Goal: Task Accomplishment & Management: Understand process/instructions

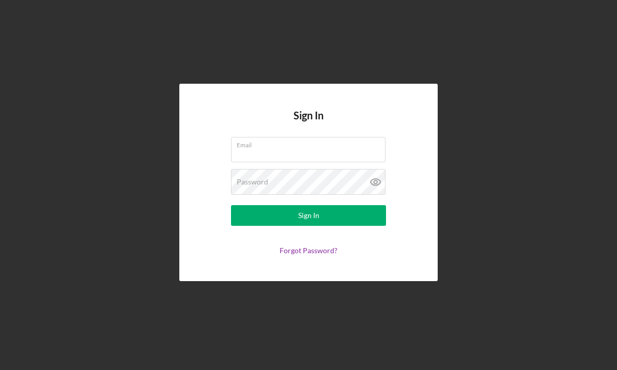
scroll to position [36, 0]
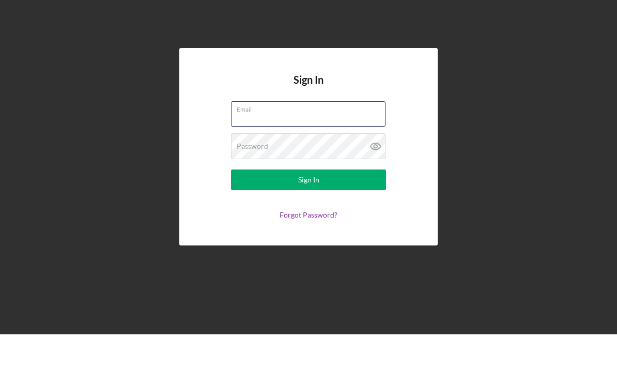
type input "[EMAIL_ADDRESS][DOMAIN_NAME]"
click at [308, 205] on button "Sign In" at bounding box center [308, 215] width 155 height 21
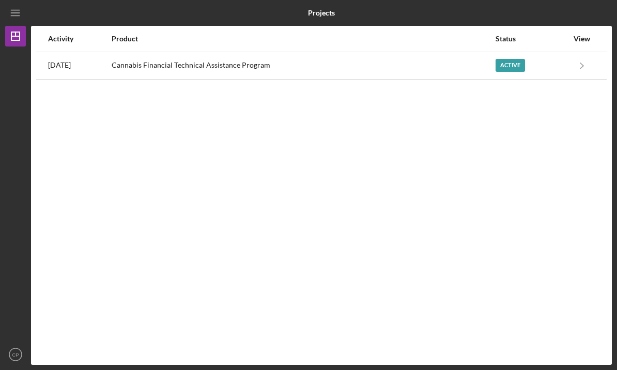
click at [428, 53] on div "Cannabis Financial Technical Assistance Program" at bounding box center [303, 66] width 383 height 26
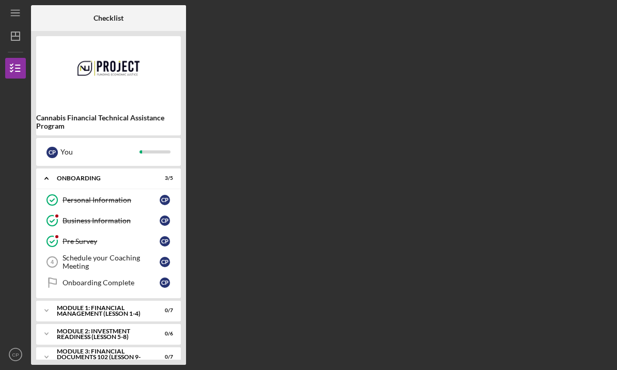
click at [101, 254] on div "Schedule your Coaching Meeting" at bounding box center [110, 262] width 97 height 17
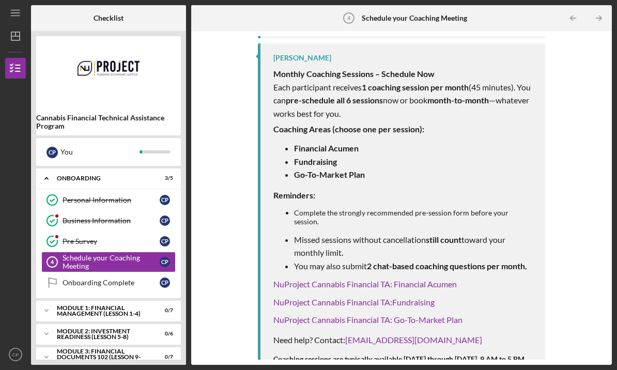
scroll to position [223, 0]
click at [352, 170] on strong "Go-To-Market Plan" at bounding box center [329, 175] width 71 height 10
click at [345, 170] on strong "Go-To-Market Plan" at bounding box center [329, 175] width 71 height 10
click at [375, 315] on link "NuProject Cannabis Financial TA: Go-To-Market Plan" at bounding box center [367, 320] width 189 height 10
